Goal: Task Accomplishment & Management: Use online tool/utility

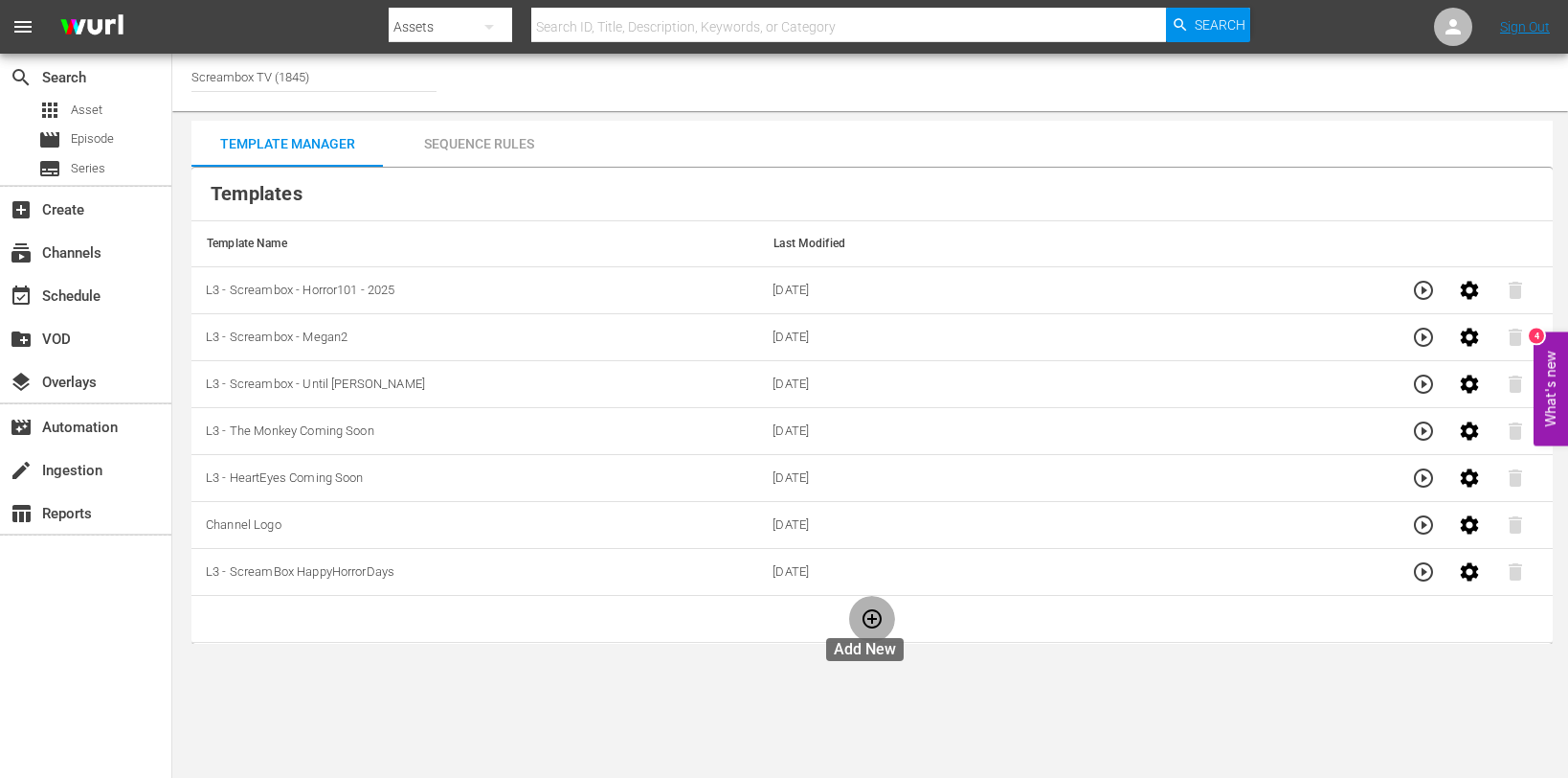
click at [869, 613] on icon "button" at bounding box center [872, 618] width 23 height 23
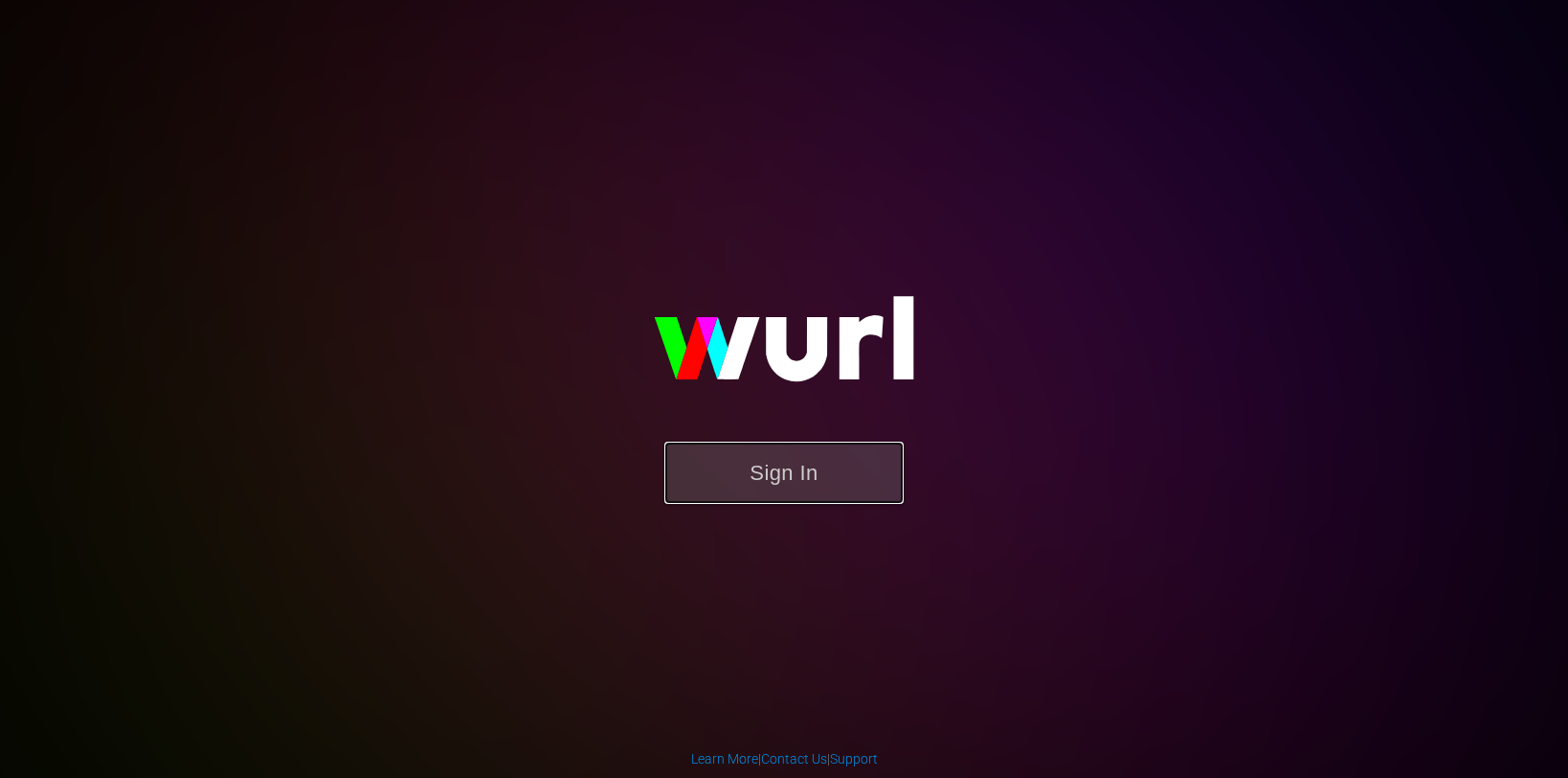
click at [821, 473] on button "Sign In" at bounding box center [784, 473] width 240 height 62
